Goal: Browse casually: Explore the website without a specific task or goal

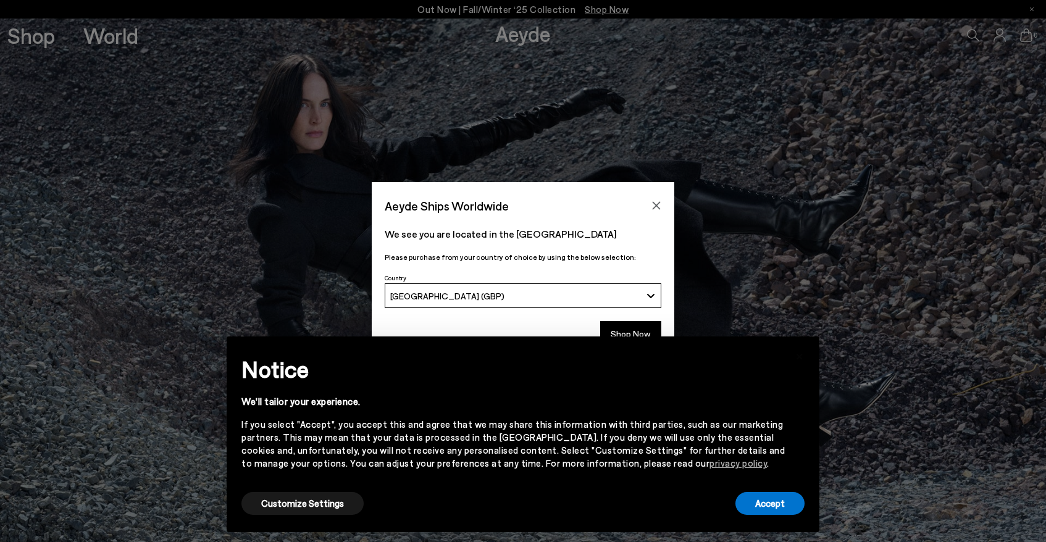
click at [793, 516] on div "Accept" at bounding box center [769, 504] width 69 height 28
click at [784, 503] on button "Accept" at bounding box center [769, 503] width 69 height 23
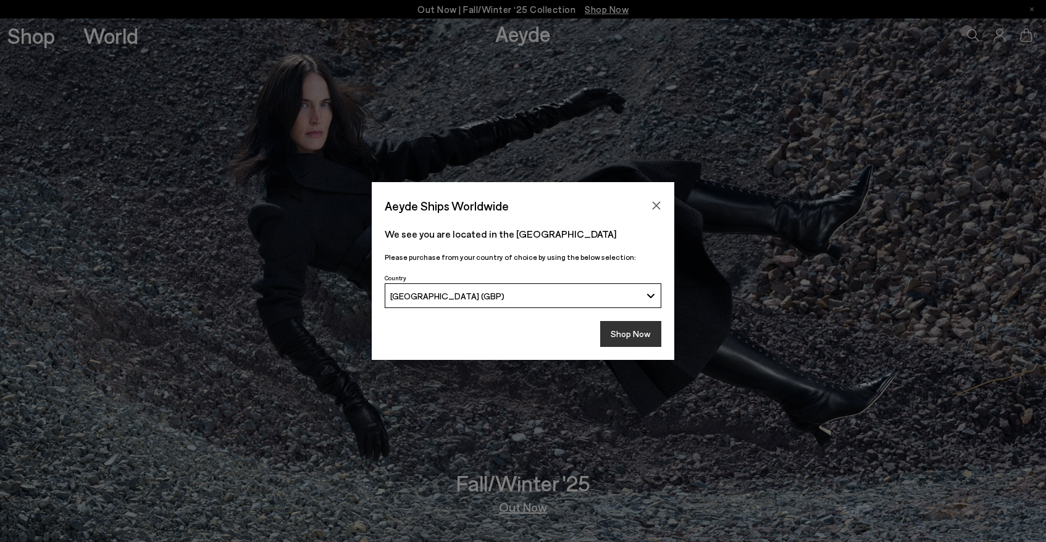
click at [626, 328] on button "Shop Now" at bounding box center [630, 334] width 61 height 26
click at [624, 332] on button "Shop Now" at bounding box center [630, 334] width 61 height 26
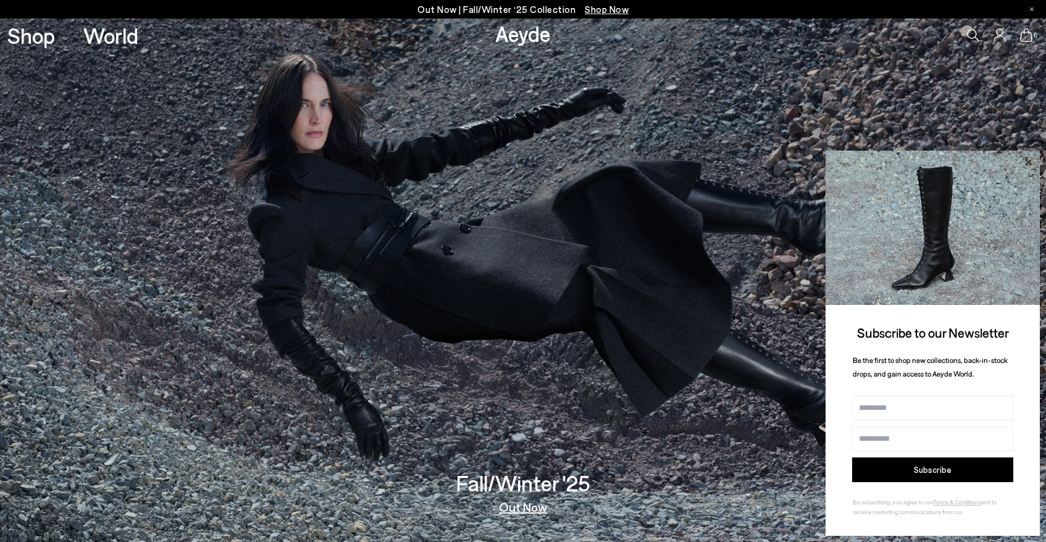
click at [1031, 162] on icon at bounding box center [1028, 162] width 16 height 16
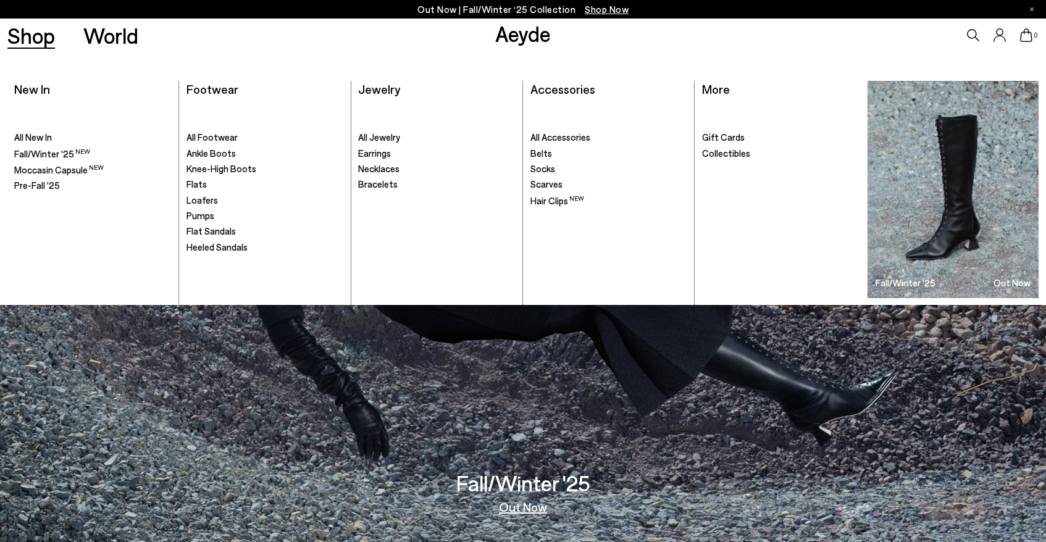
click at [48, 45] on link "Shop" at bounding box center [31, 36] width 48 height 22
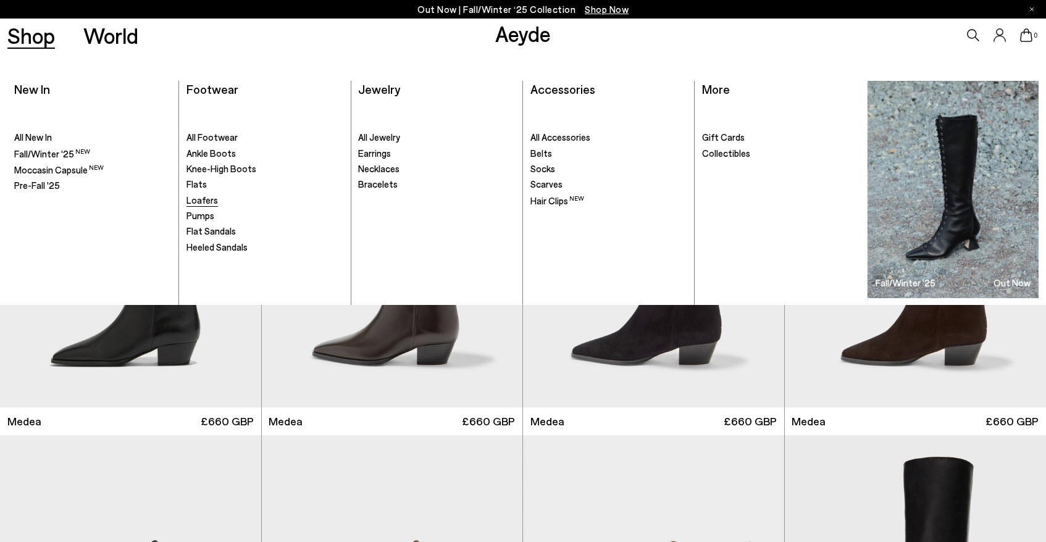
click at [196, 201] on span "Loafers" at bounding box center [201, 200] width 31 height 11
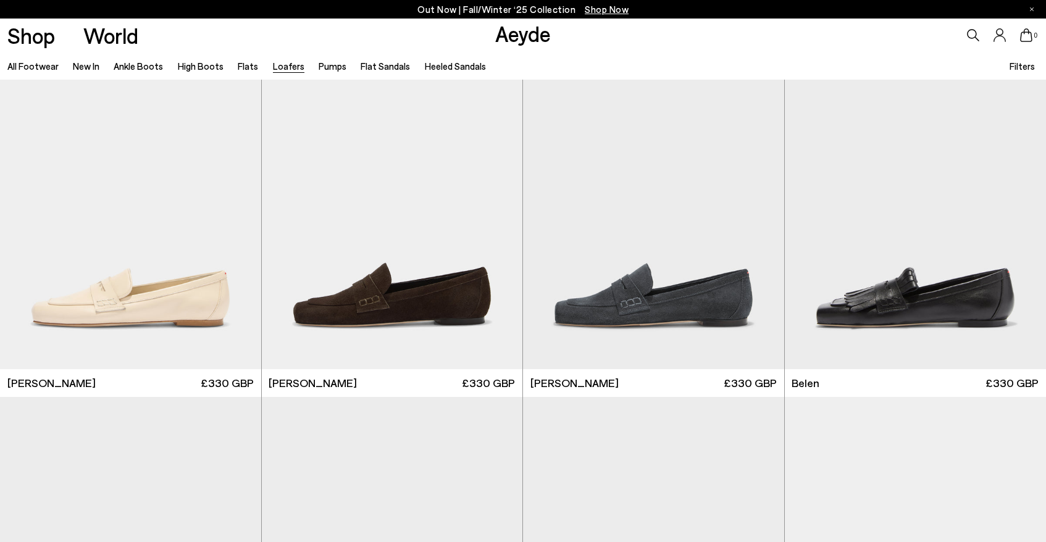
scroll to position [433, 0]
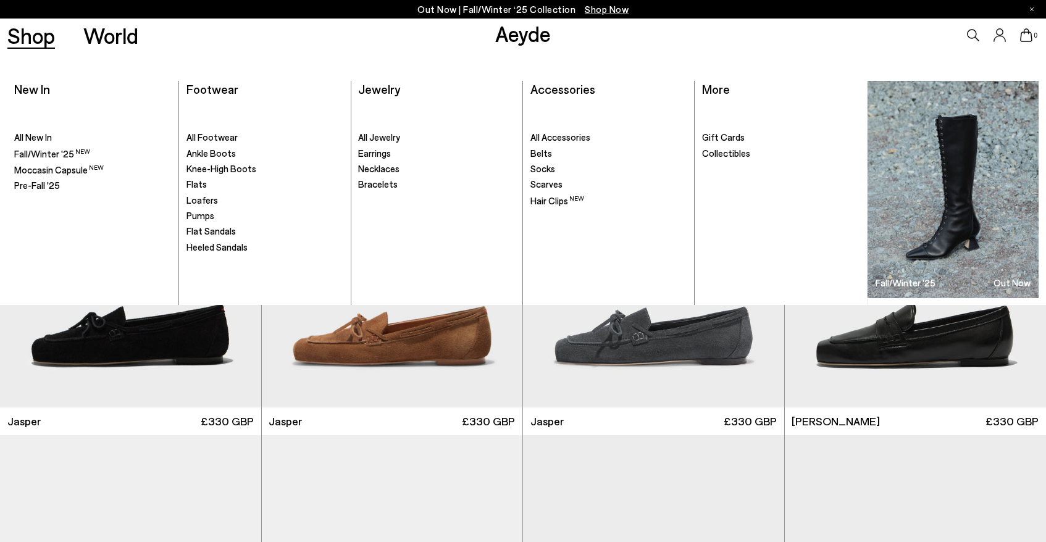
click at [30, 28] on link "Shop" at bounding box center [31, 36] width 48 height 22
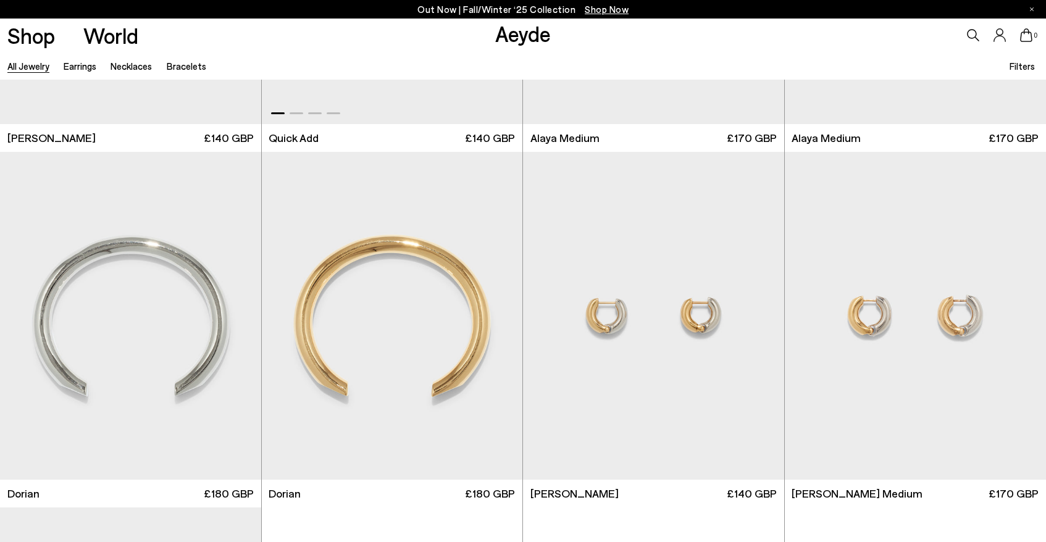
scroll to position [338, 0]
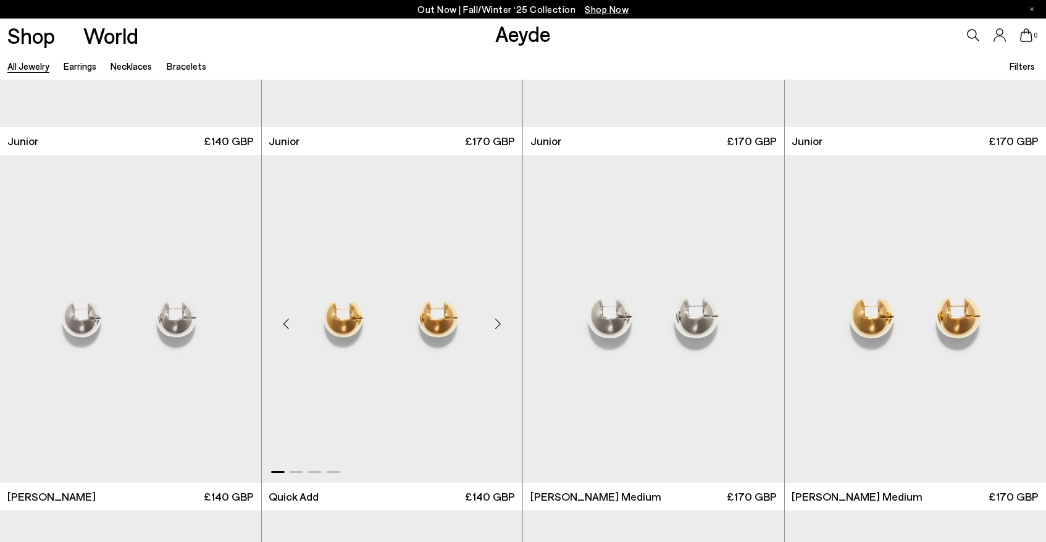
scroll to position [2061, 0]
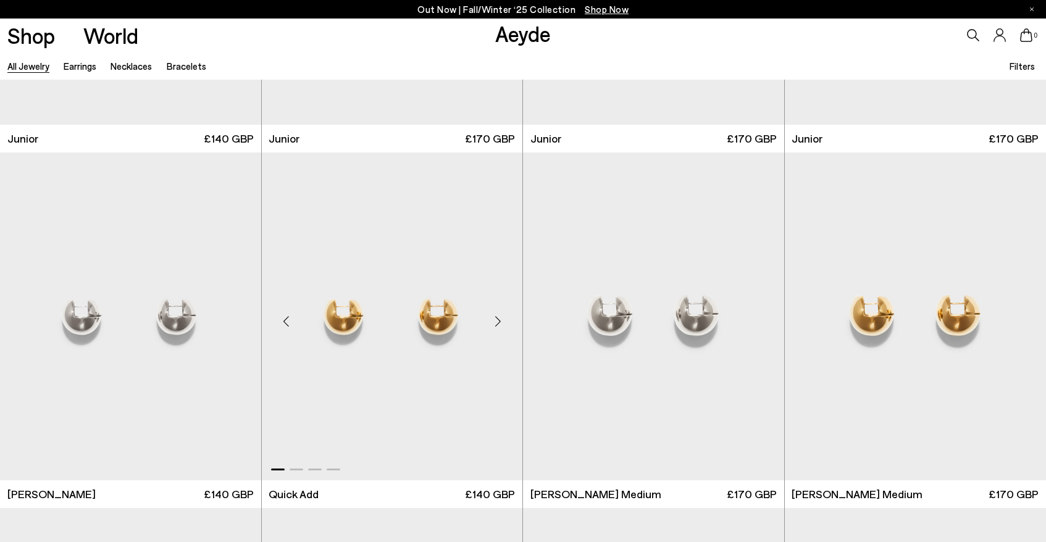
click at [492, 322] on div "Next slide" at bounding box center [497, 321] width 37 height 37
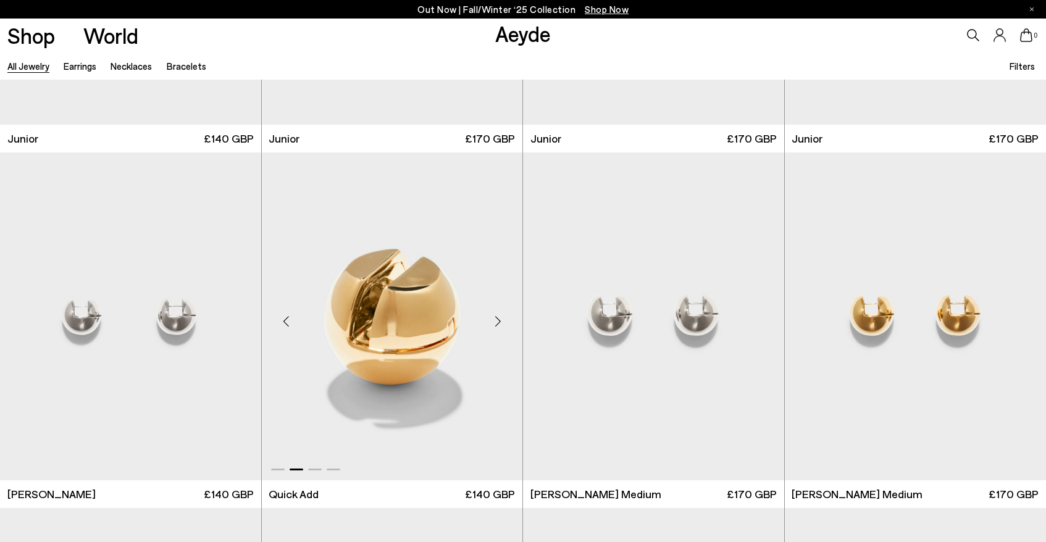
click at [492, 322] on div "Next slide" at bounding box center [497, 321] width 37 height 37
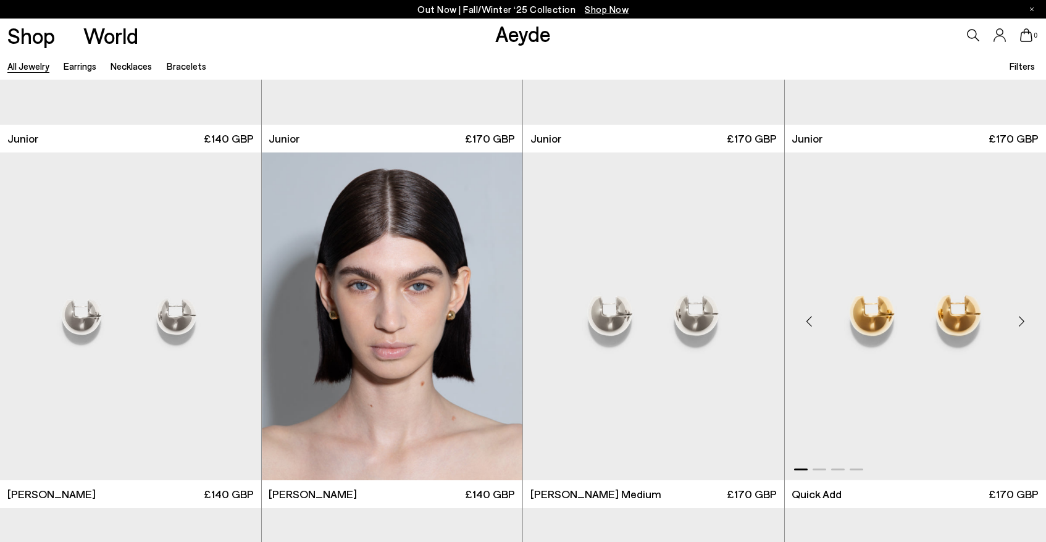
click at [1016, 314] on div "Next slide" at bounding box center [1021, 321] width 37 height 37
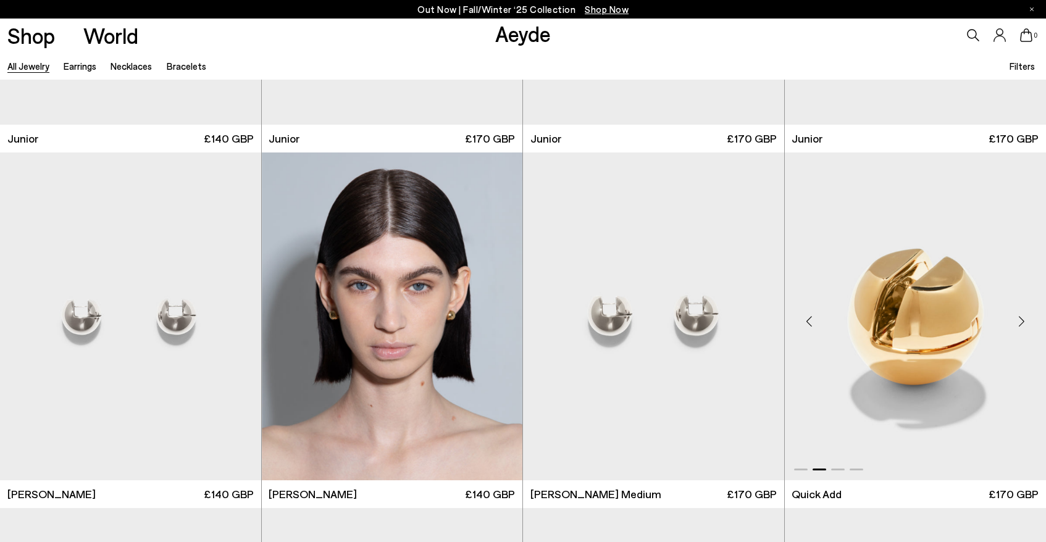
click at [1016, 314] on div "Next slide" at bounding box center [1021, 321] width 37 height 37
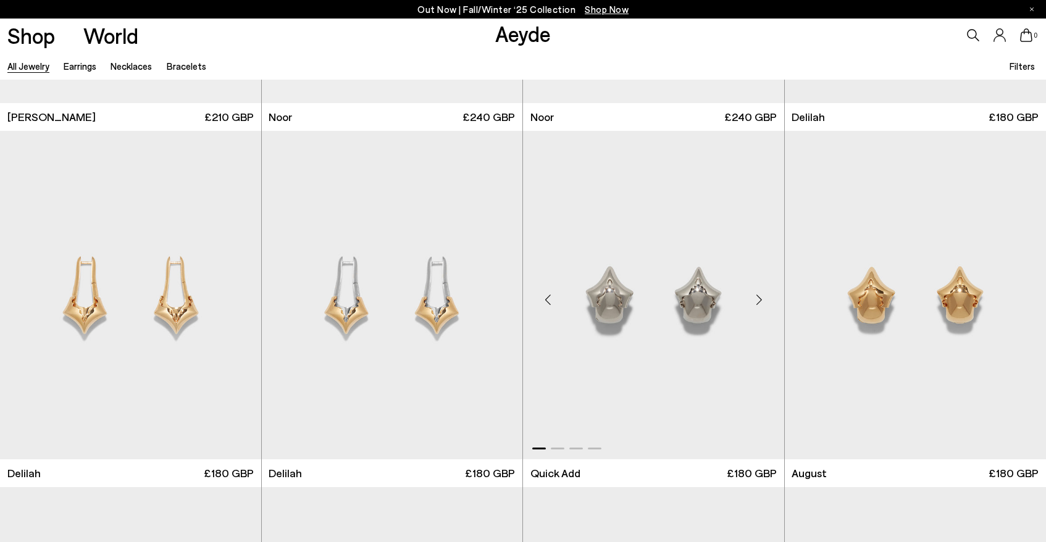
scroll to position [4254, 0]
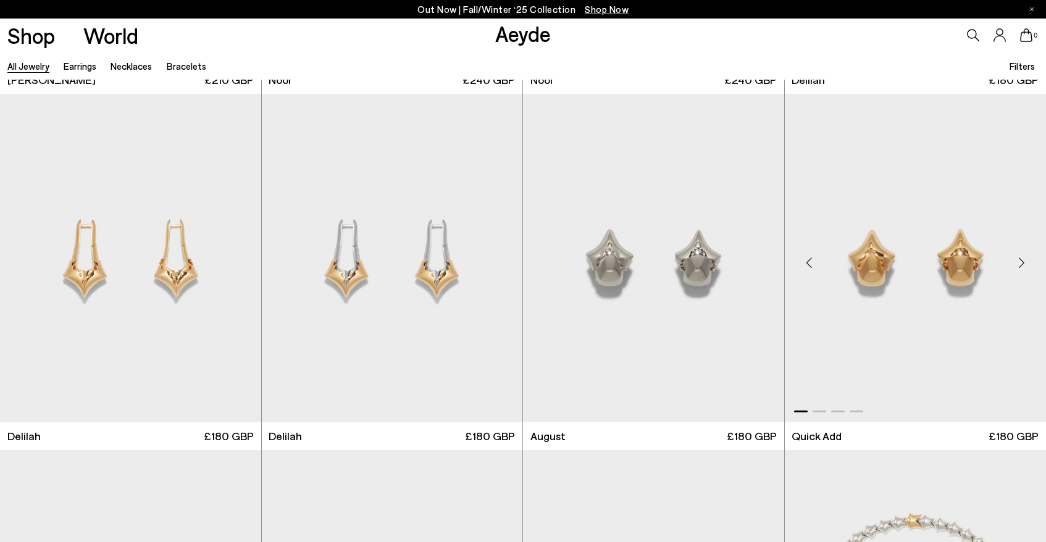
click at [1016, 261] on div "Next slide" at bounding box center [1021, 263] width 37 height 37
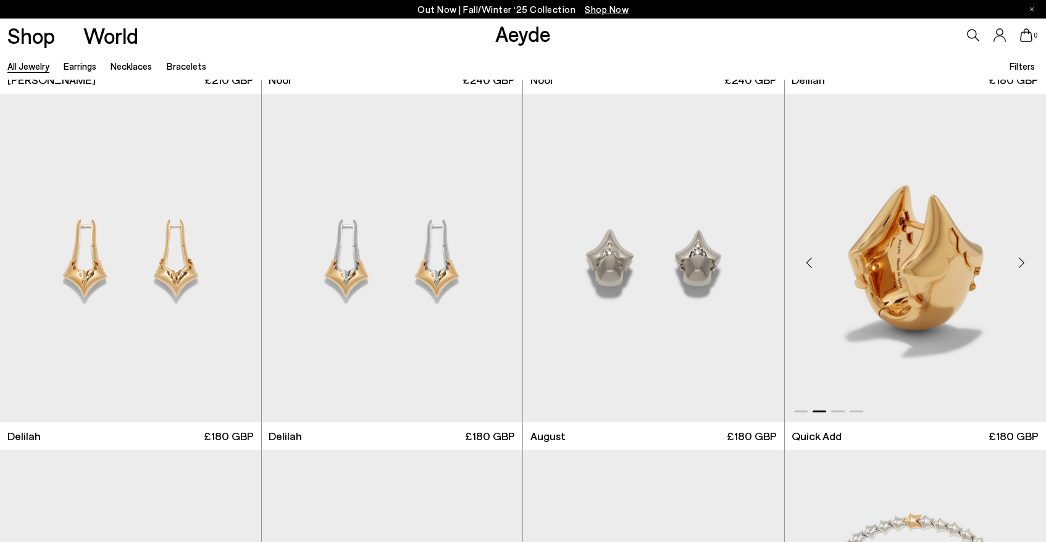
click at [1016, 261] on div "Next slide" at bounding box center [1021, 263] width 37 height 37
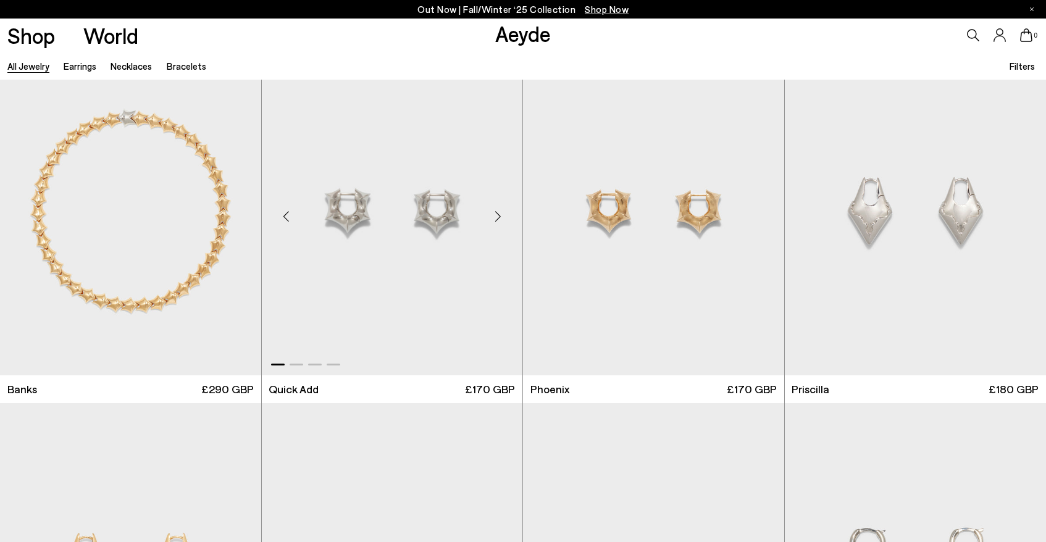
scroll to position [5019, 0]
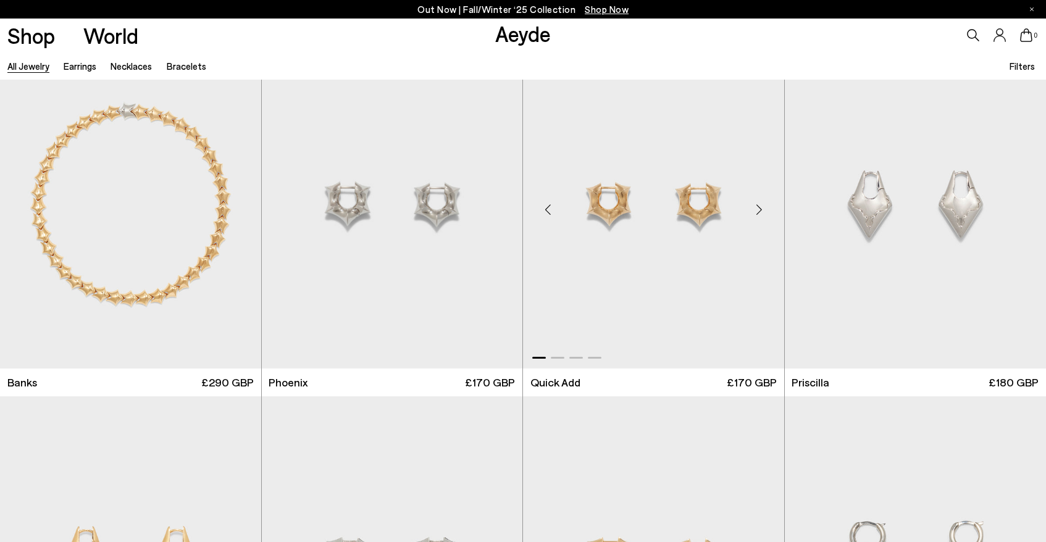
click at [753, 202] on div "Next slide" at bounding box center [759, 209] width 37 height 37
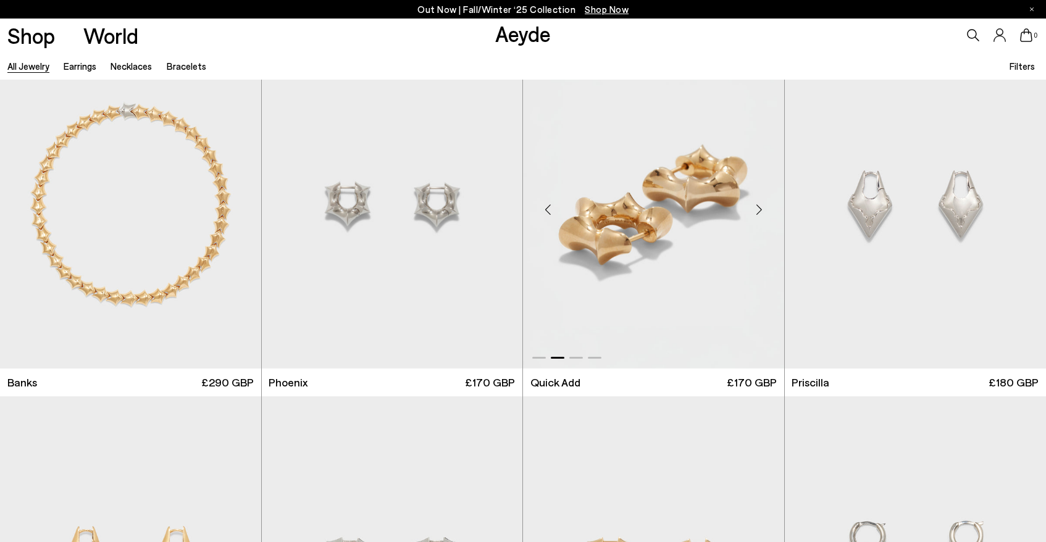
click at [756, 203] on div "Next slide" at bounding box center [759, 209] width 37 height 37
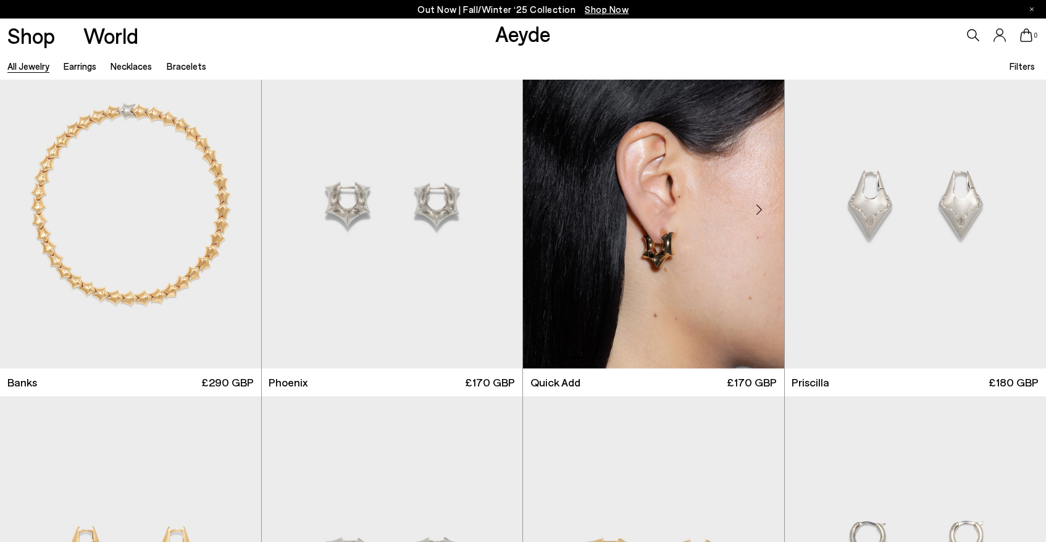
click at [756, 209] on div "Next slide" at bounding box center [759, 209] width 37 height 37
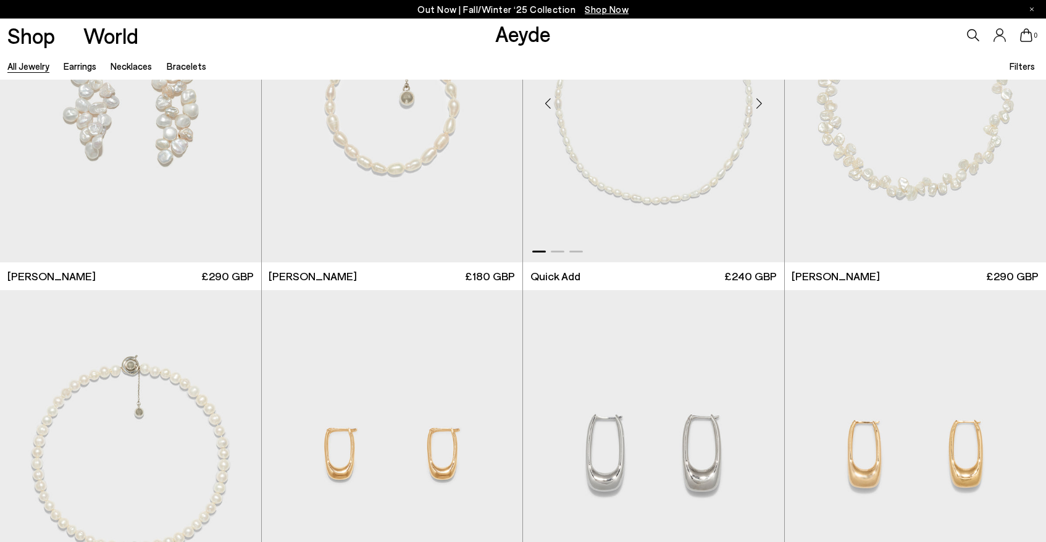
scroll to position [6105, 0]
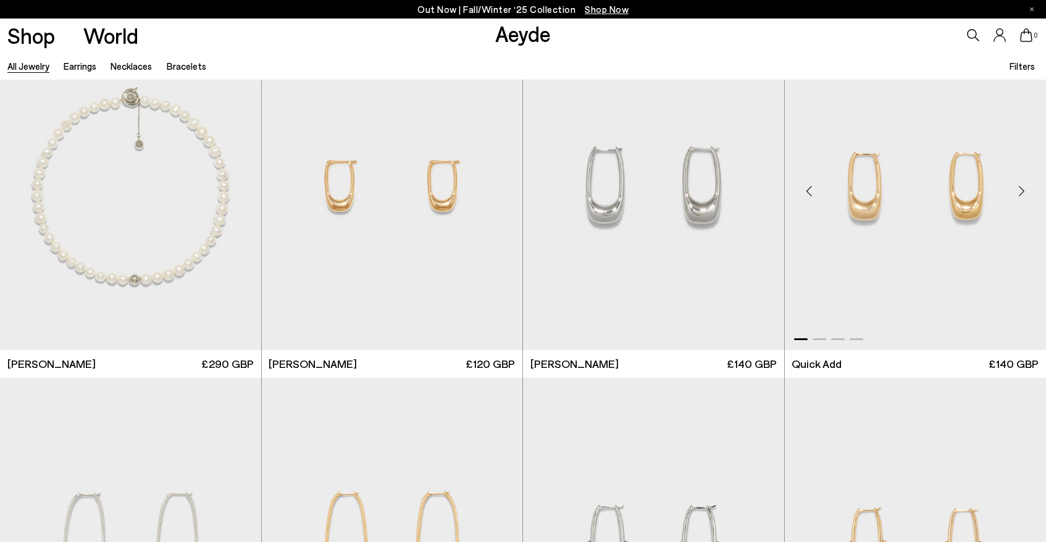
click at [1024, 193] on div "Next slide" at bounding box center [1021, 190] width 37 height 37
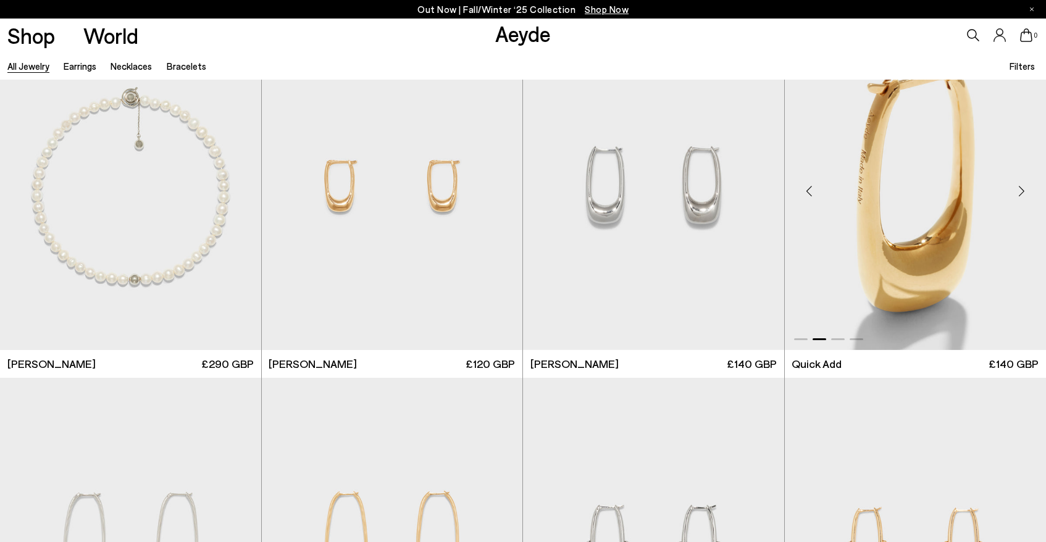
click at [1024, 193] on div "Next slide" at bounding box center [1021, 190] width 37 height 37
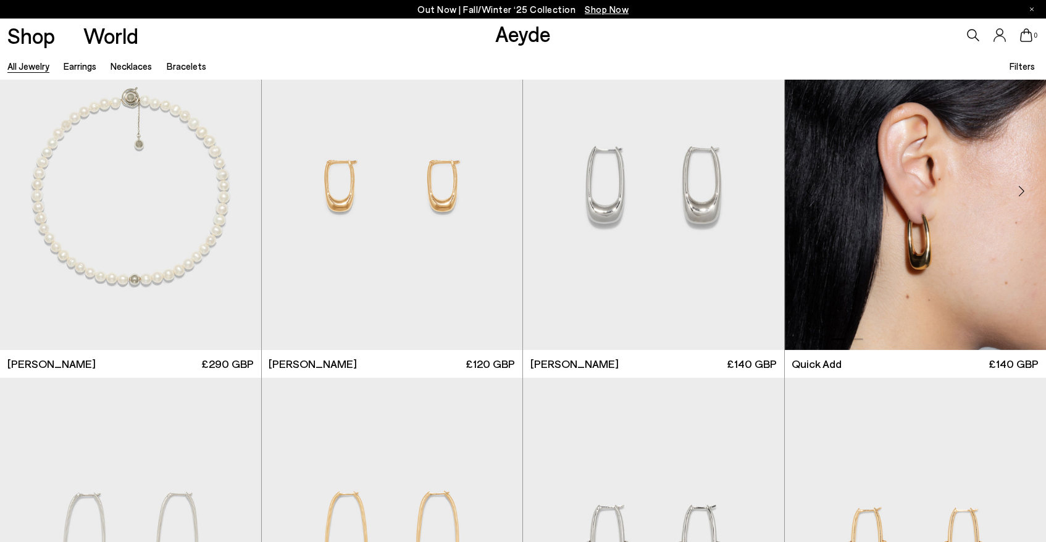
click at [1024, 193] on div "Next slide" at bounding box center [1021, 190] width 37 height 37
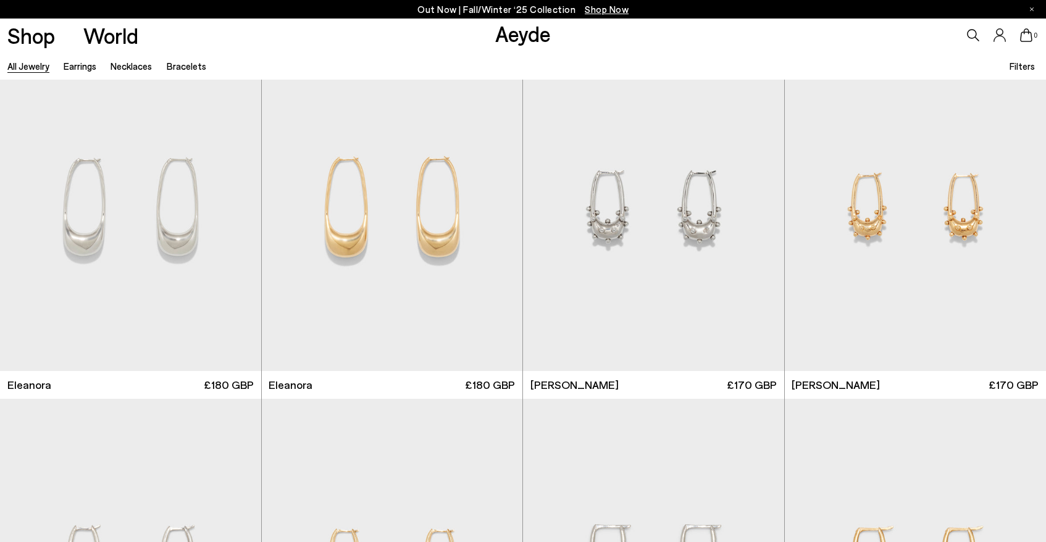
scroll to position [6444, 0]
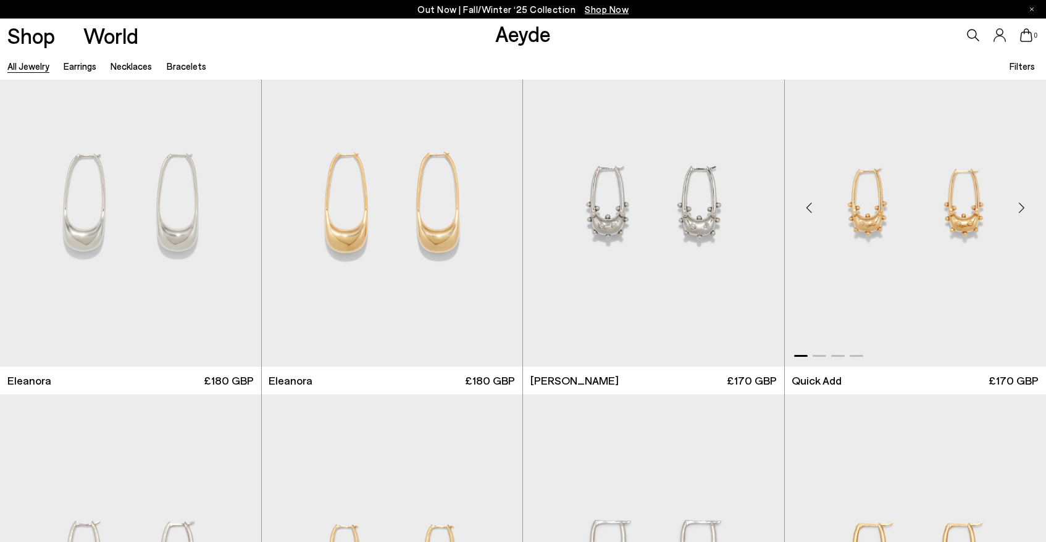
click at [1017, 204] on div "Next slide" at bounding box center [1021, 207] width 37 height 37
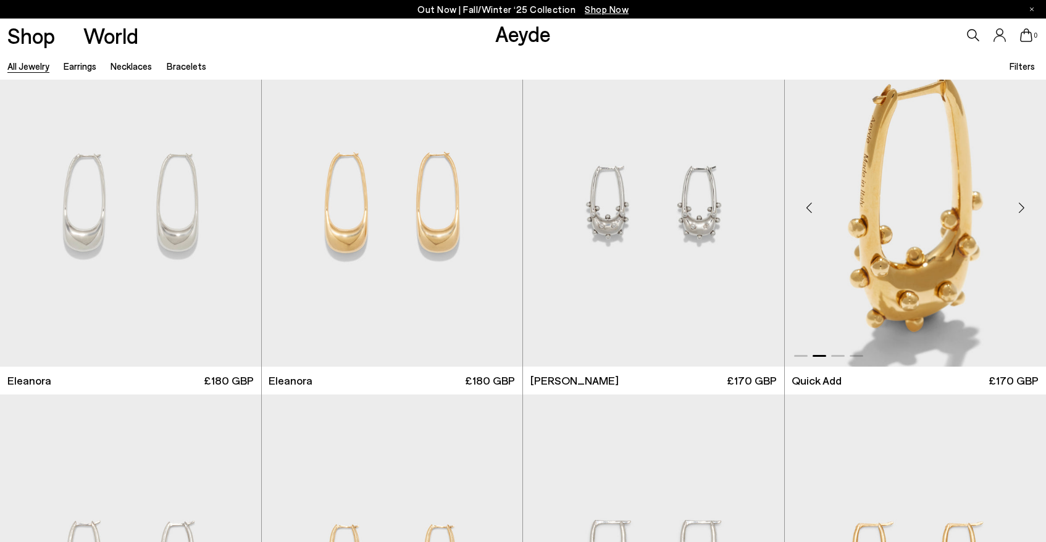
click at [1017, 204] on div "Next slide" at bounding box center [1021, 207] width 37 height 37
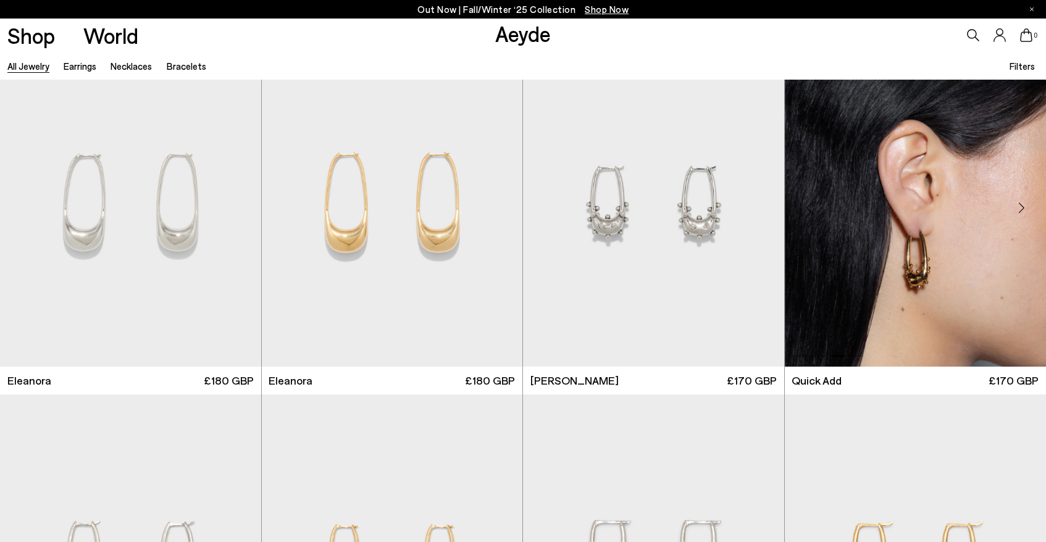
click at [1017, 203] on div "Next slide" at bounding box center [1021, 207] width 37 height 37
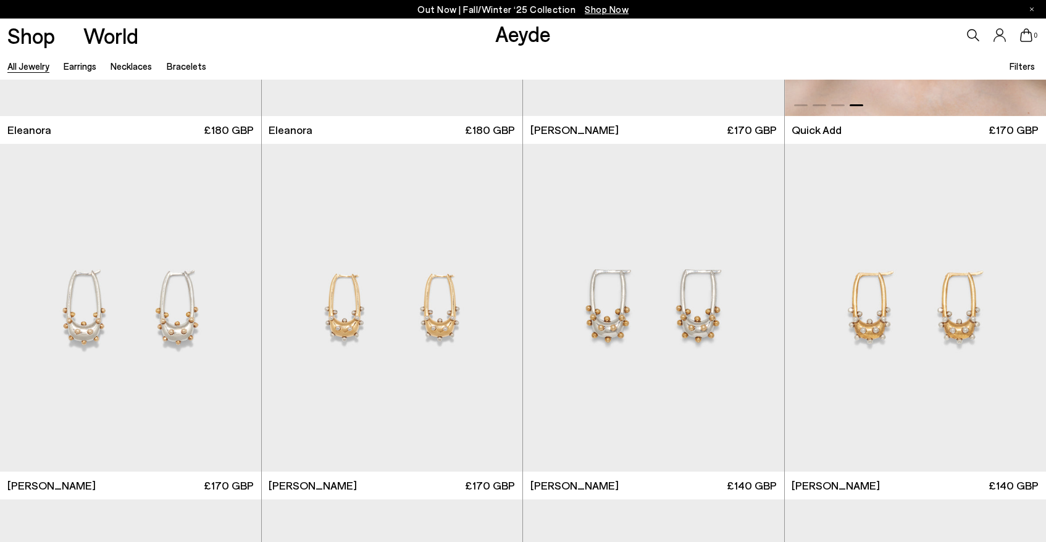
scroll to position [6716, 0]
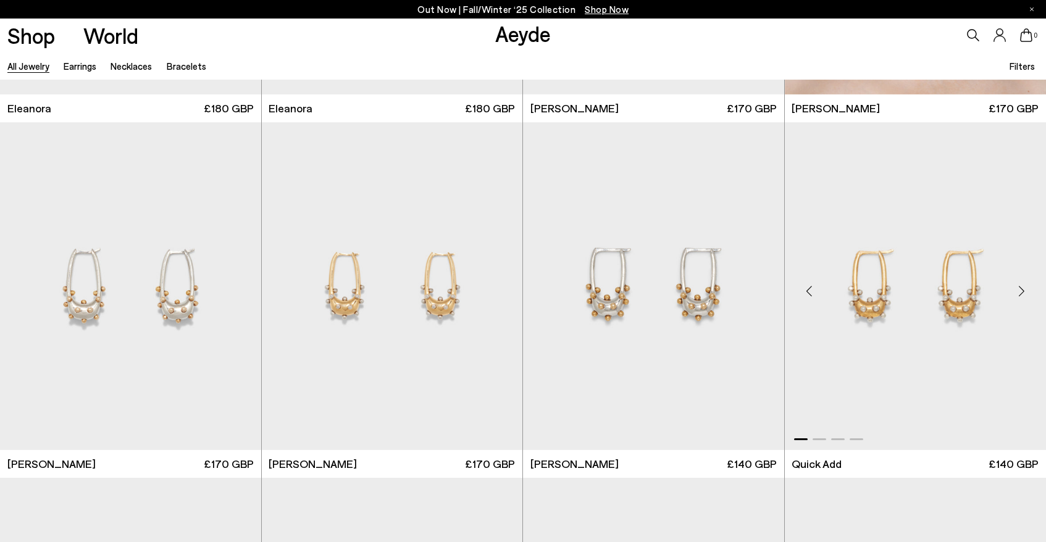
click at [1021, 295] on div "Next slide" at bounding box center [1021, 290] width 37 height 37
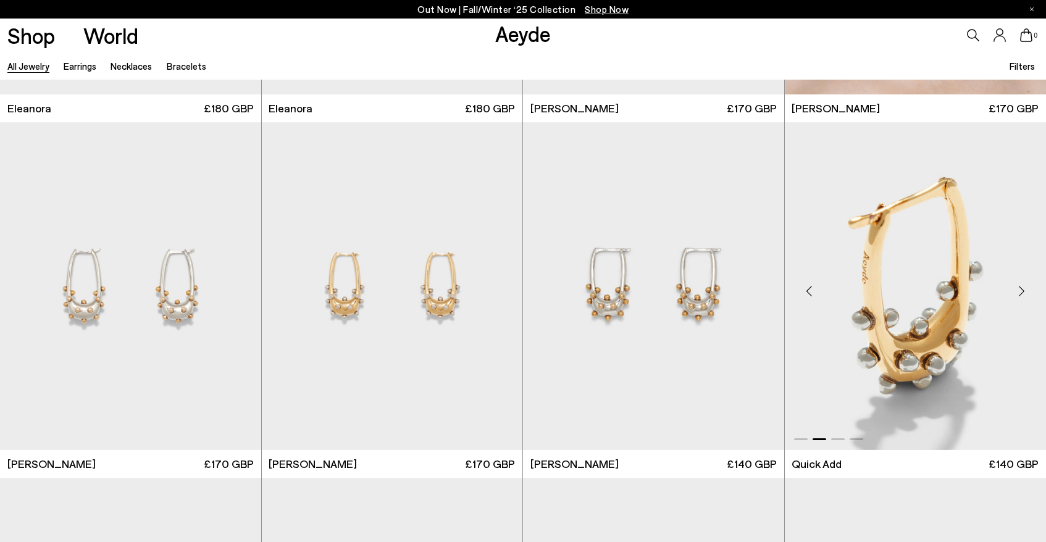
click at [1021, 290] on div "Next slide" at bounding box center [1021, 290] width 37 height 37
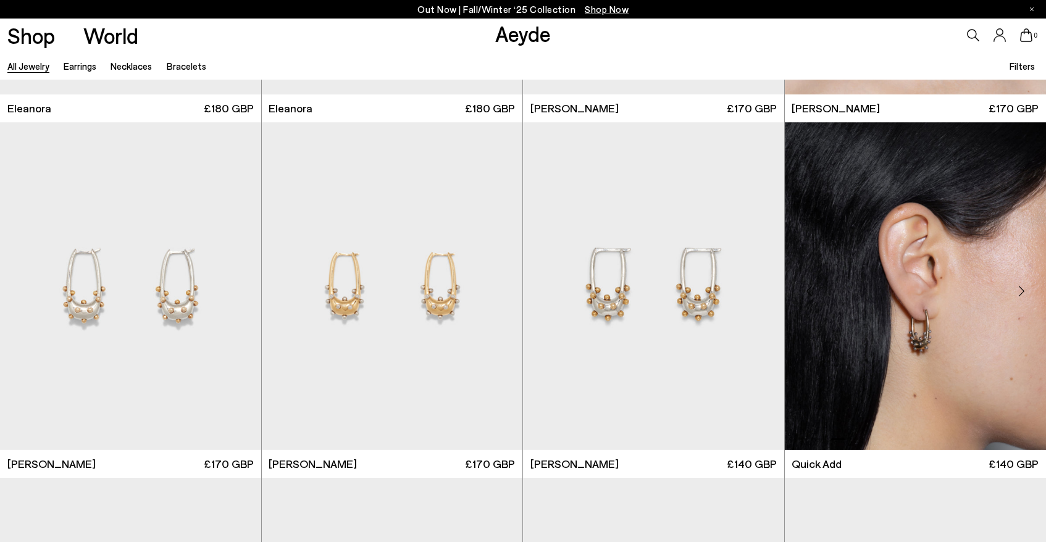
click at [1021, 290] on div "Next slide" at bounding box center [1021, 290] width 37 height 37
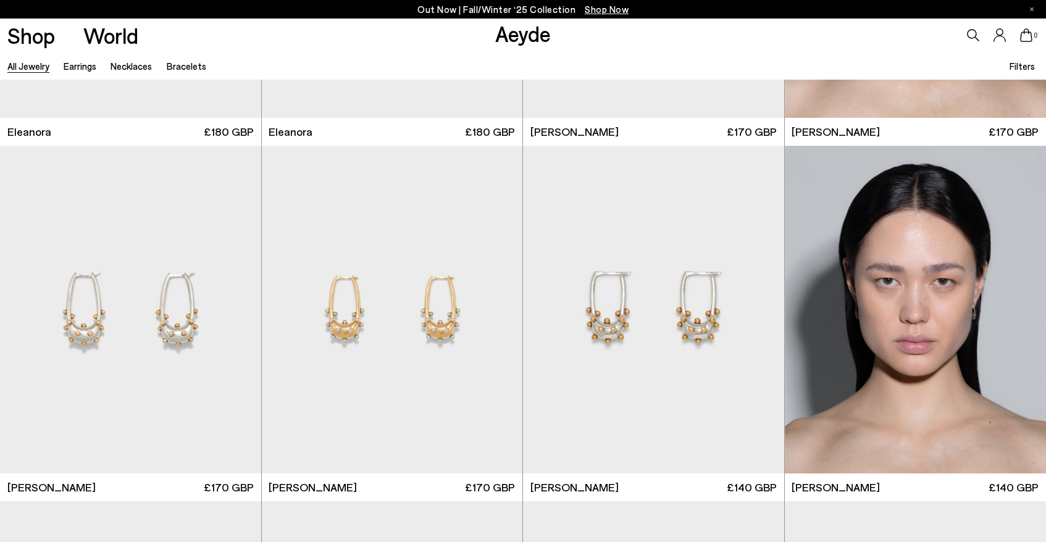
scroll to position [6691, 0]
